Goal: Task Accomplishment & Management: Manage account settings

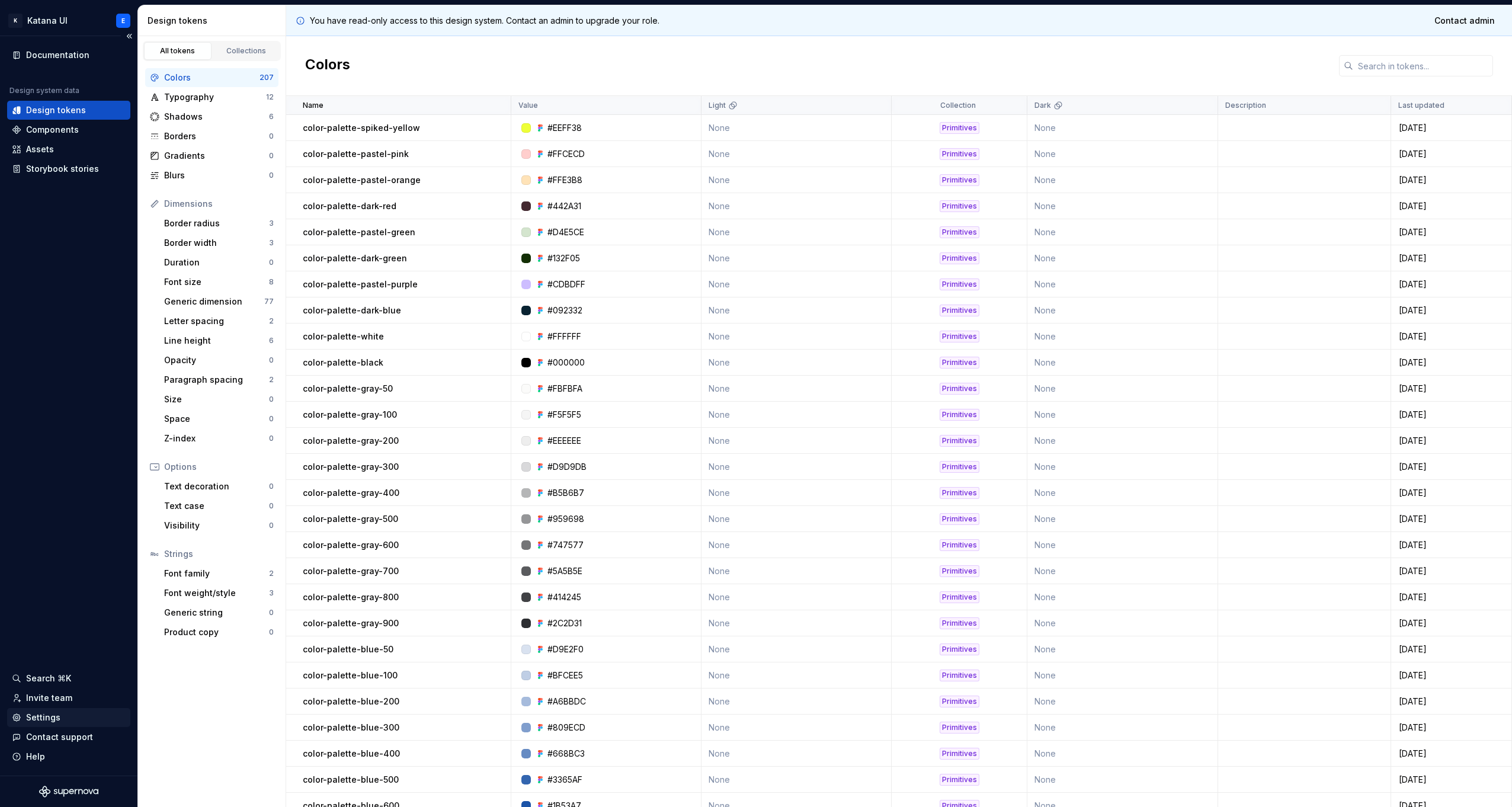
click at [32, 712] on div "Settings" at bounding box center [43, 717] width 34 height 12
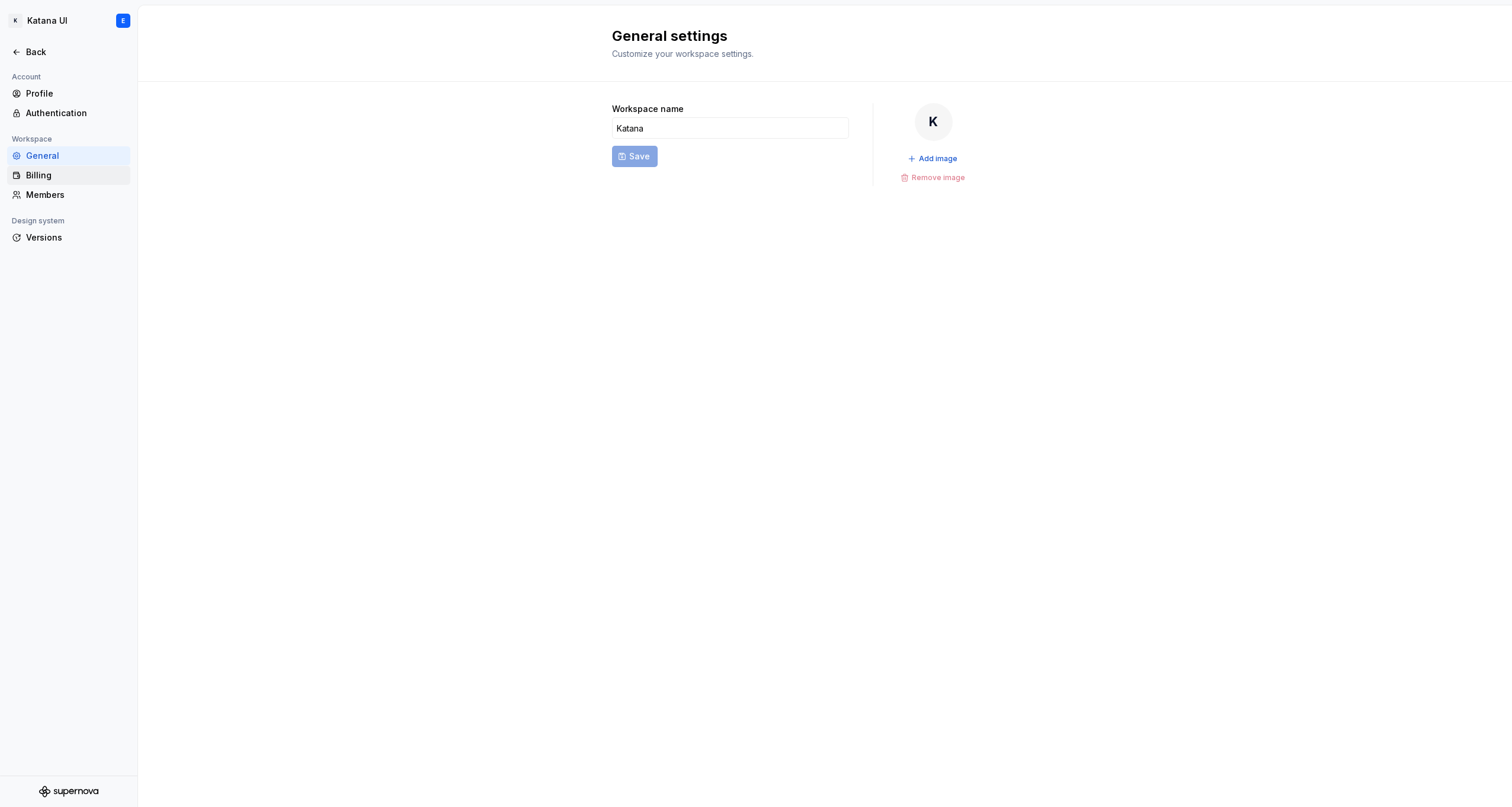
click at [58, 176] on div "Billing" at bounding box center [76, 176] width 100 height 12
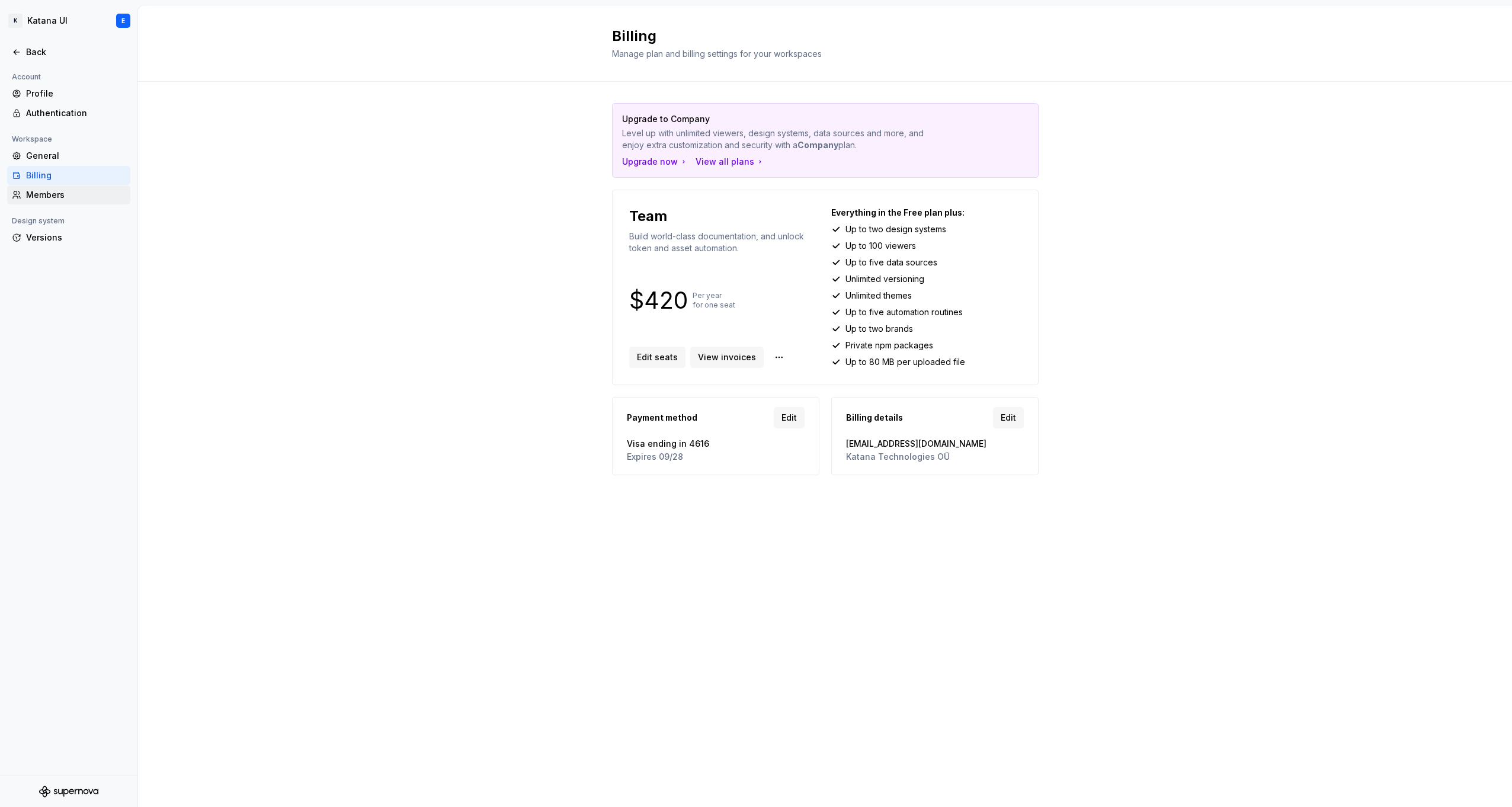
click at [68, 194] on div "Members" at bounding box center [76, 195] width 100 height 12
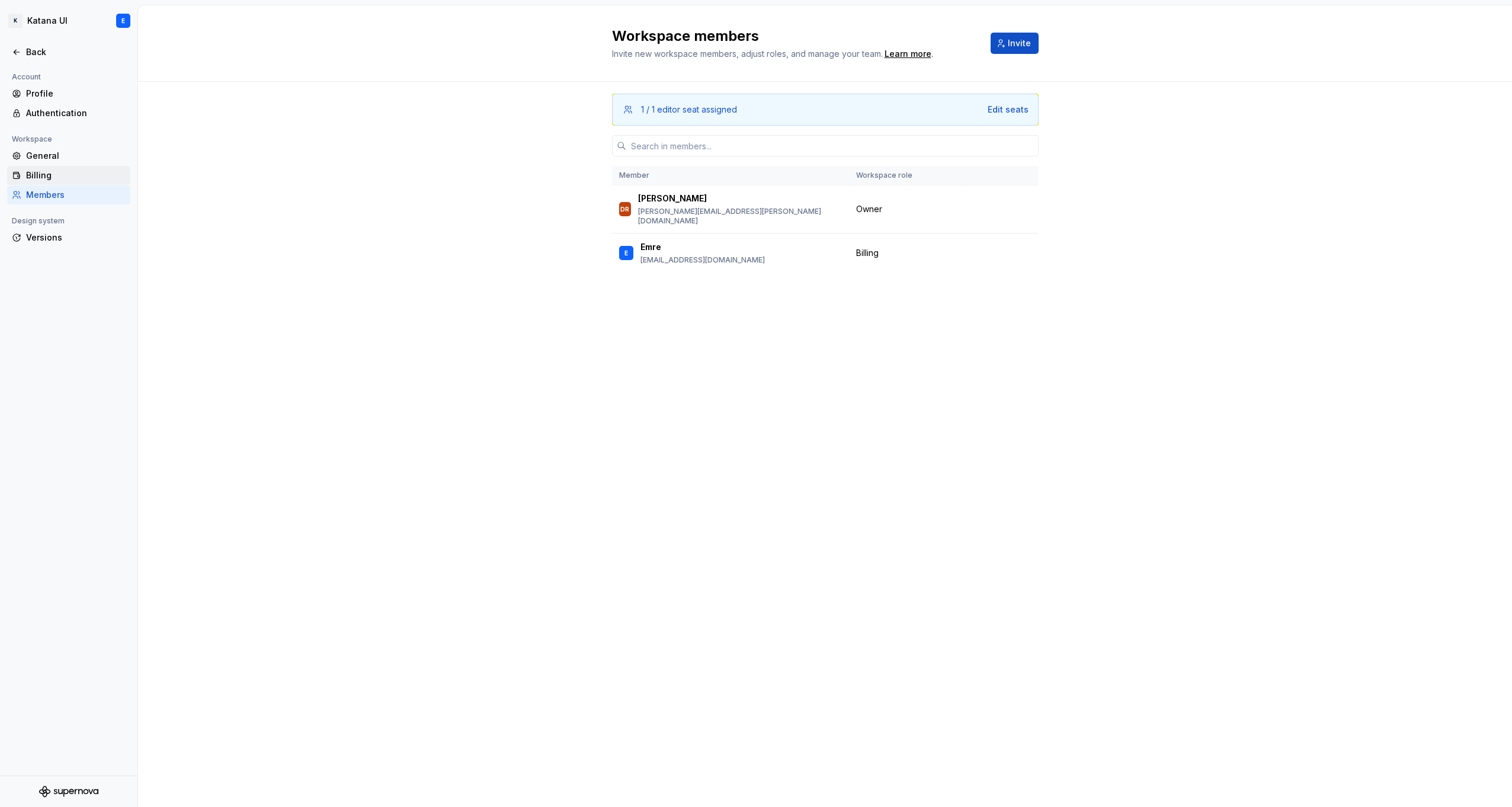
click at [46, 175] on div "Billing" at bounding box center [76, 176] width 100 height 12
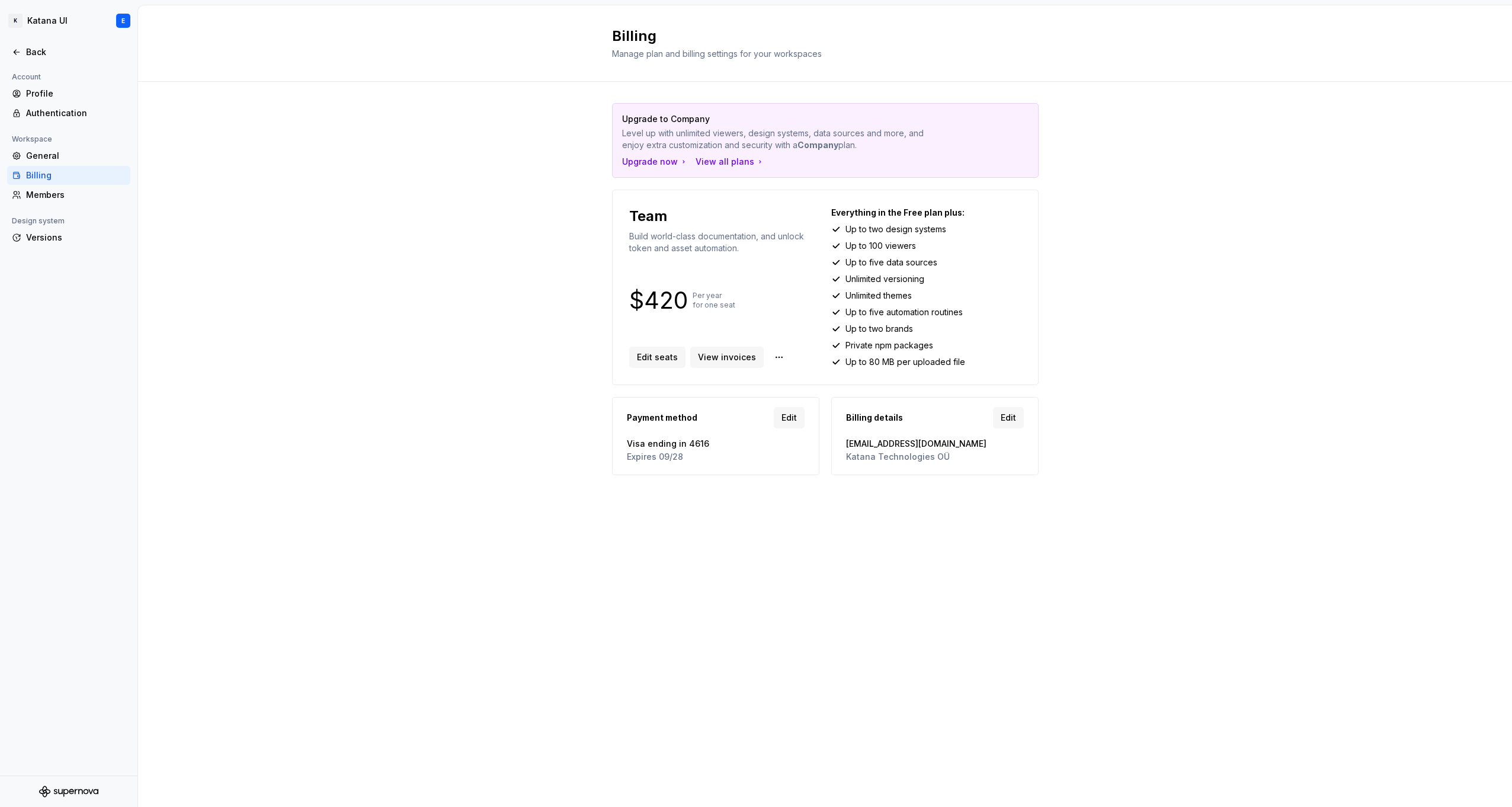
click at [1130, 528] on div "Billing Manage plan and billing settings for your workspaces Upgrade to Company…" at bounding box center [825, 406] width 1374 height 802
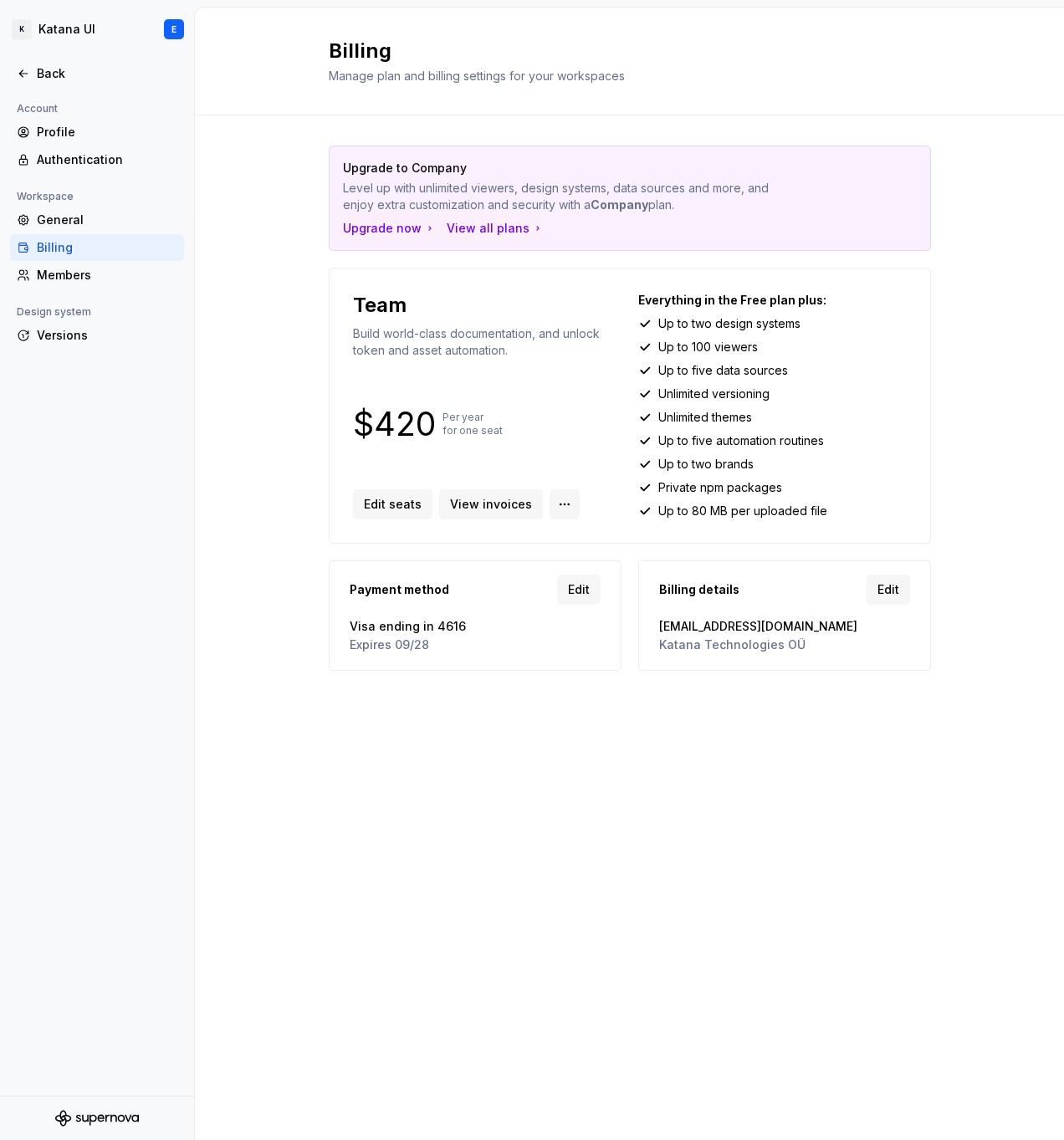
click at [547, 500] on html "K Katana UI E Back Account Profile Authentication Workspace General Billing Mem…" at bounding box center [532, 570] width 1064 height 1140
click at [495, 507] on html "K Katana UI E Back Account Profile Authentication Workspace General Billing Mem…" at bounding box center [532, 570] width 1064 height 1140
click at [491, 501] on span "View invoices" at bounding box center [491, 504] width 82 height 17
